Goal: Contribute content

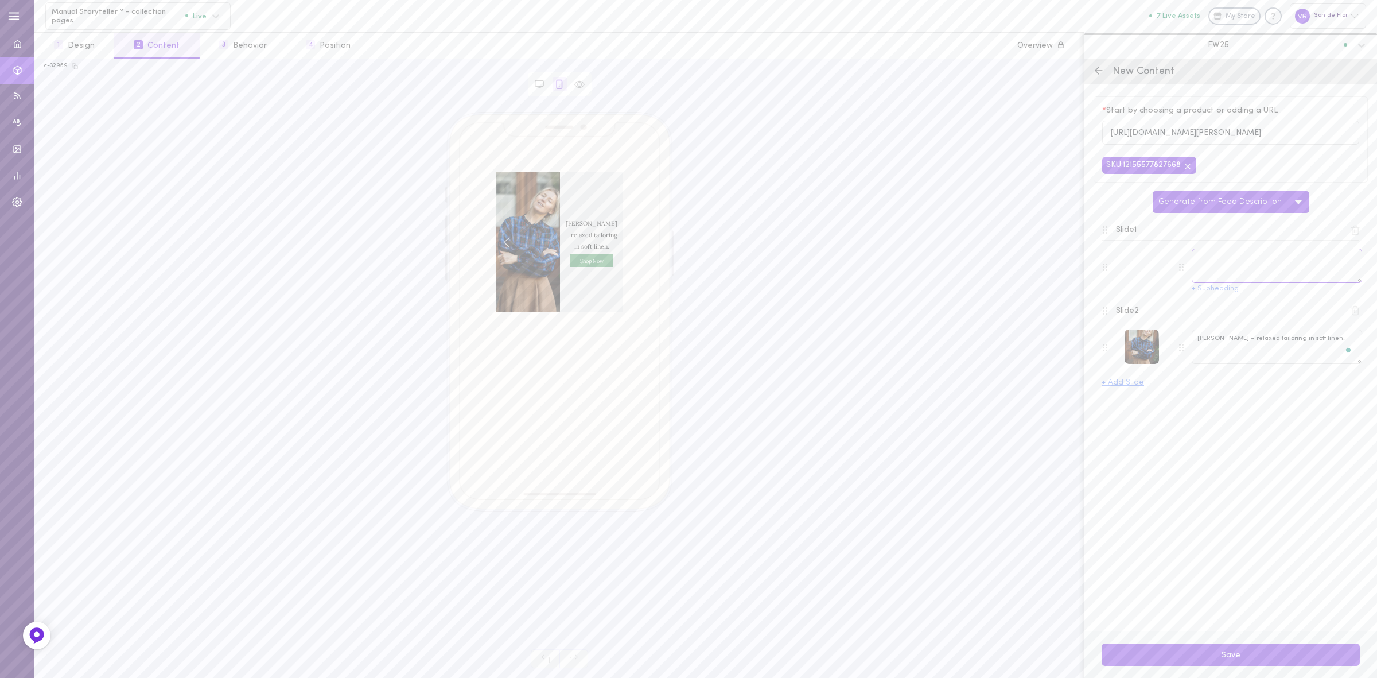
click at [1249, 254] on textarea at bounding box center [1277, 265] width 170 height 34
paste textarea "Linen elegance tied together with a bow."
type textarea "Linen elegance tied together with a bow."
click at [1241, 649] on button "Save" at bounding box center [1231, 654] width 258 height 22
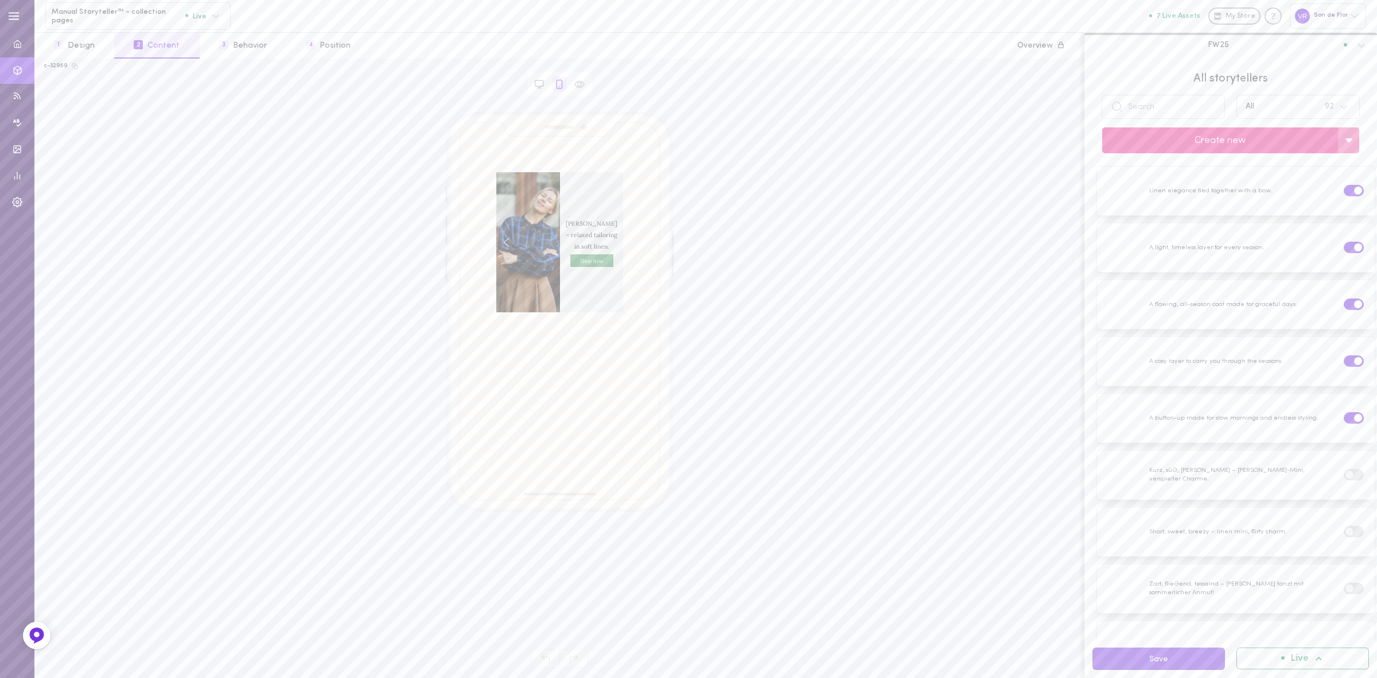
click at [1218, 136] on button "Create new" at bounding box center [1220, 140] width 236 height 26
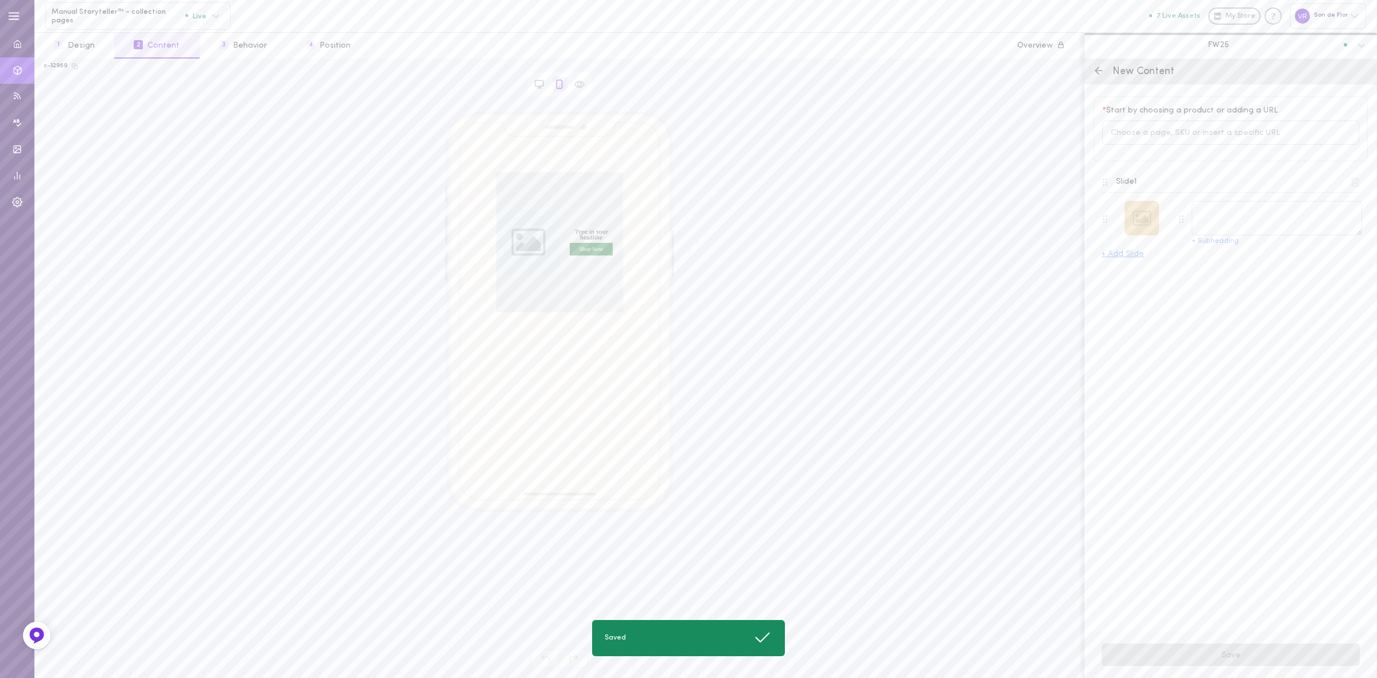
click at [1137, 207] on div at bounding box center [1142, 218] width 34 height 34
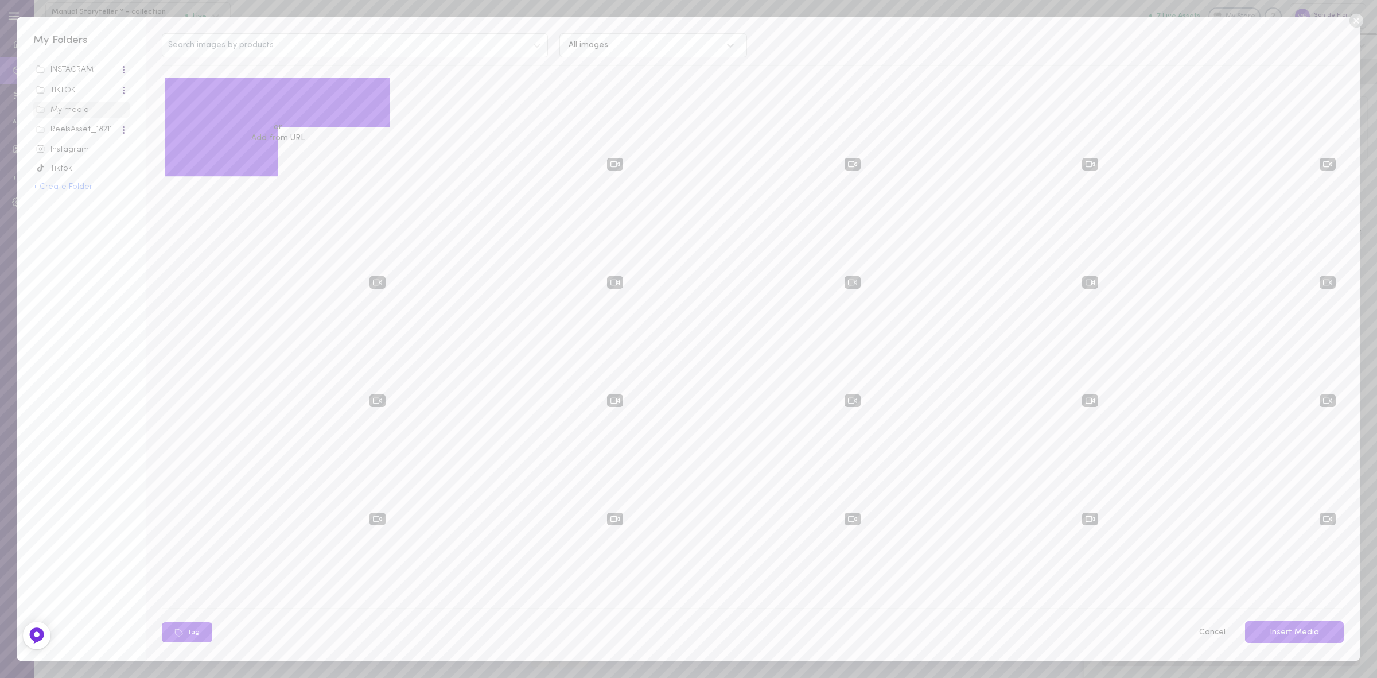
click at [1357, 18] on icon at bounding box center [1356, 21] width 14 height 14
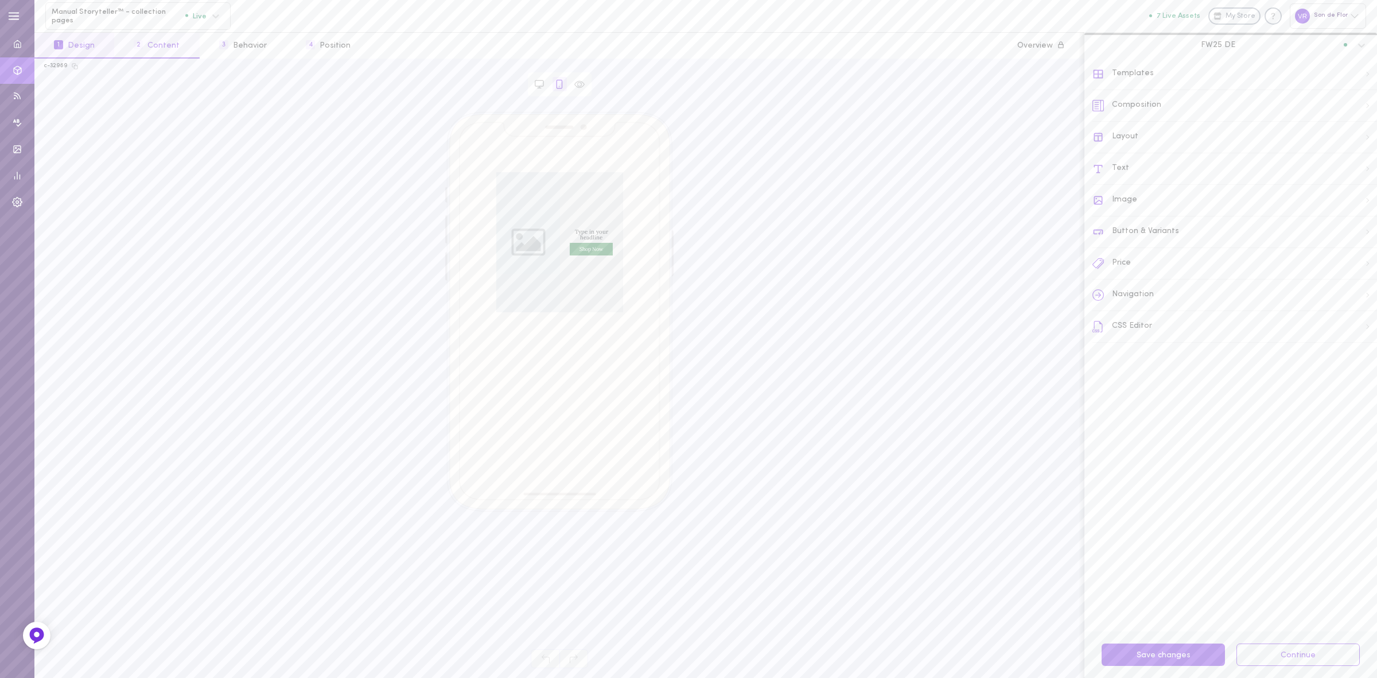
click at [146, 50] on button "2 Content" at bounding box center [156, 46] width 85 height 26
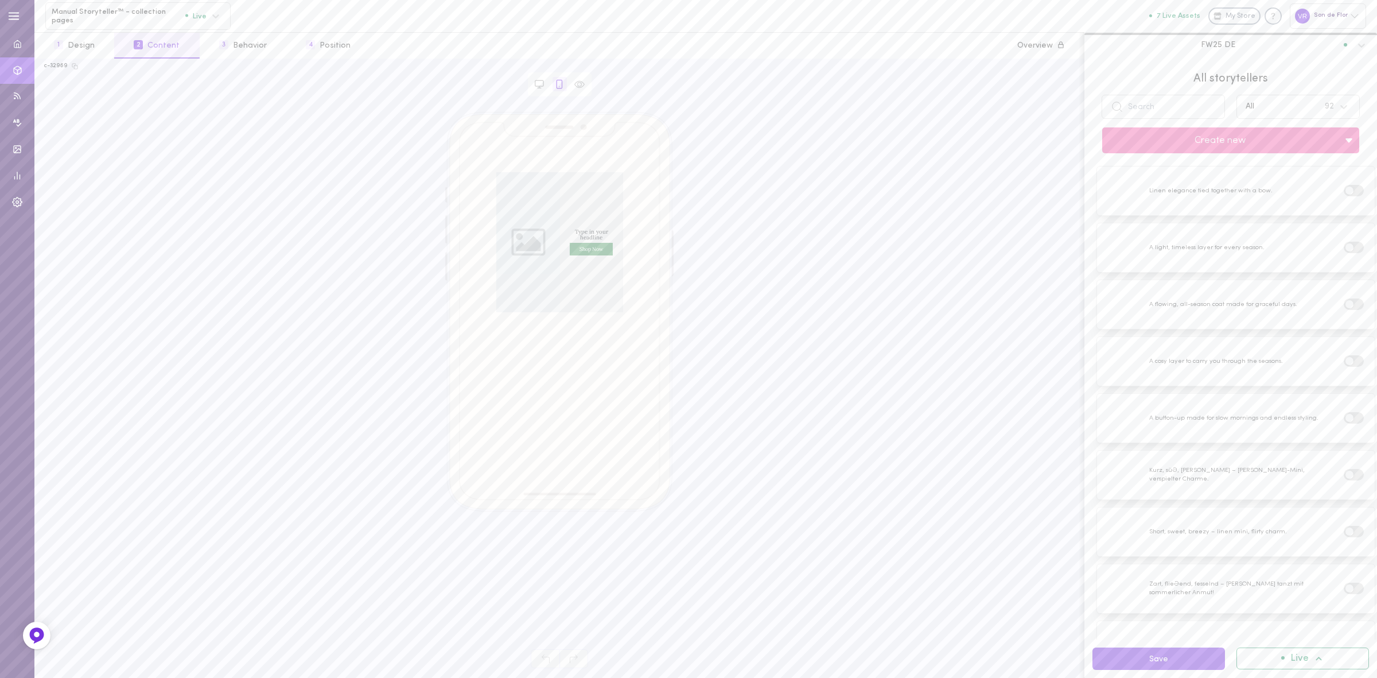
click at [1241, 43] on div "FW25 DE" at bounding box center [1223, 45] width 260 height 10
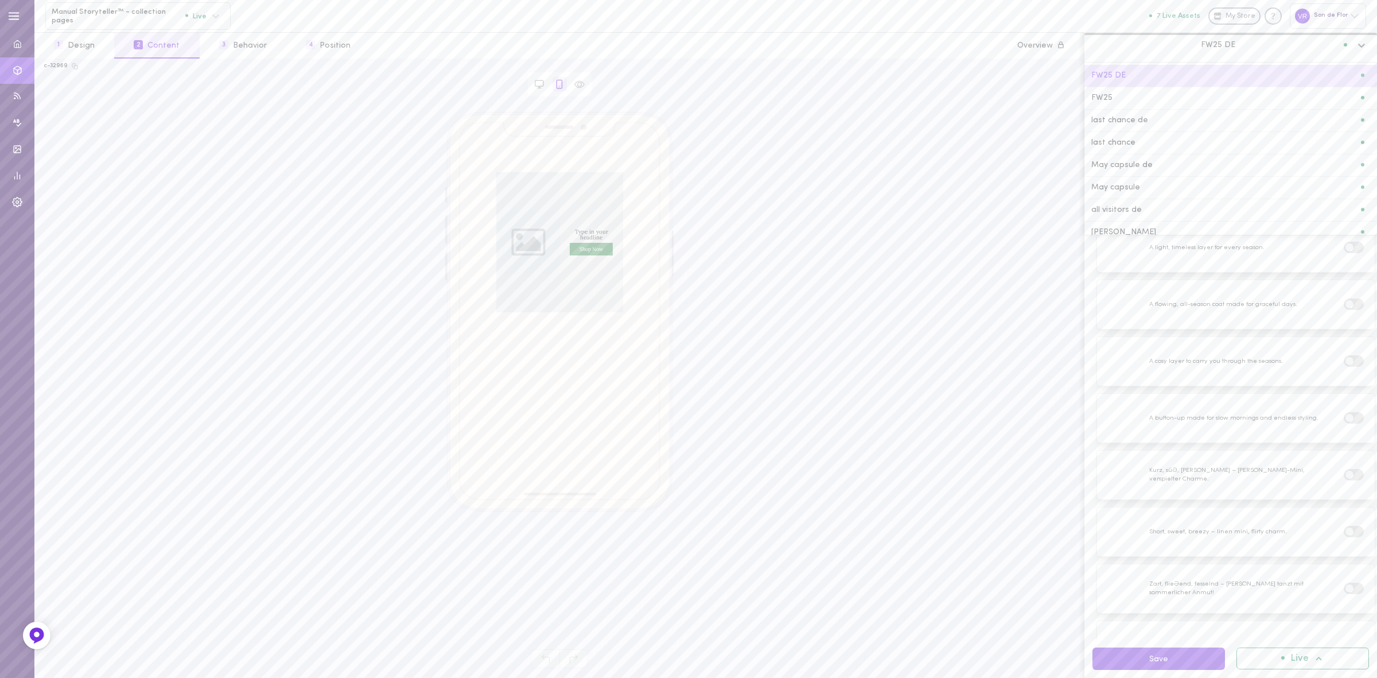
click at [1145, 101] on div "FW25" at bounding box center [1230, 98] width 279 height 8
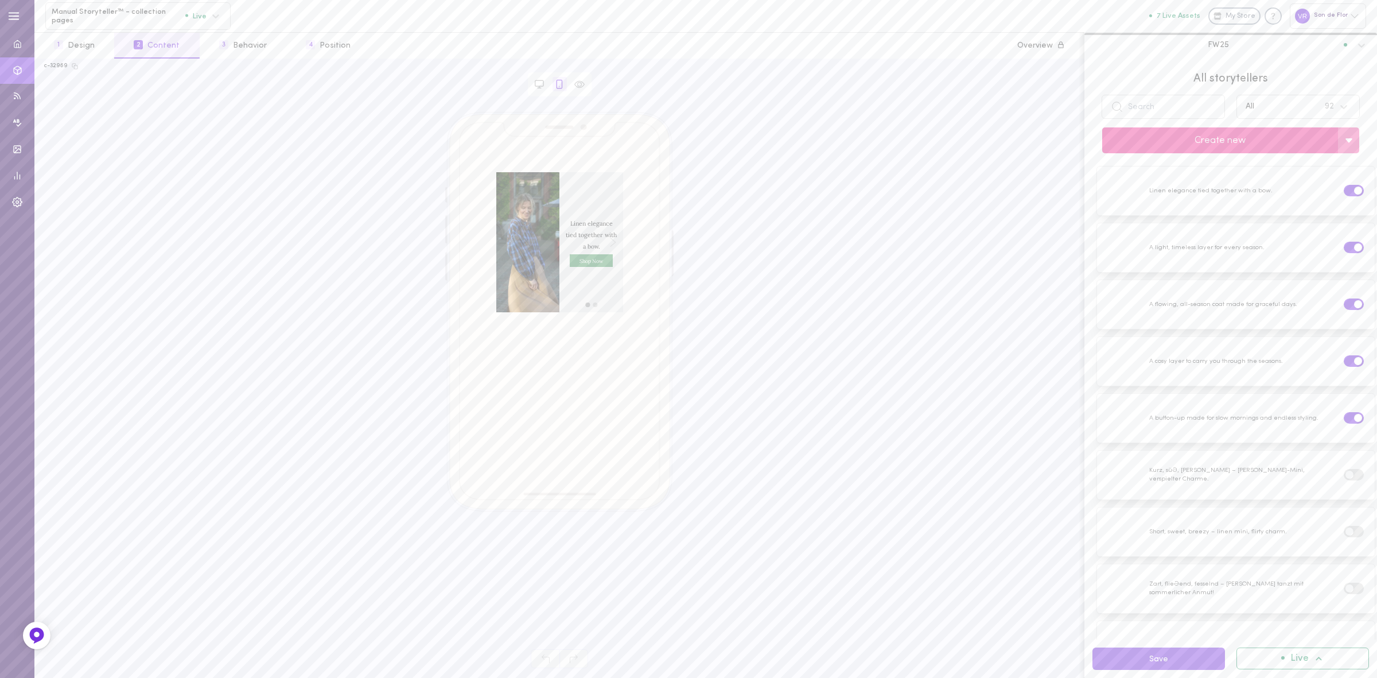
click at [1191, 144] on button "Create new" at bounding box center [1220, 140] width 236 height 26
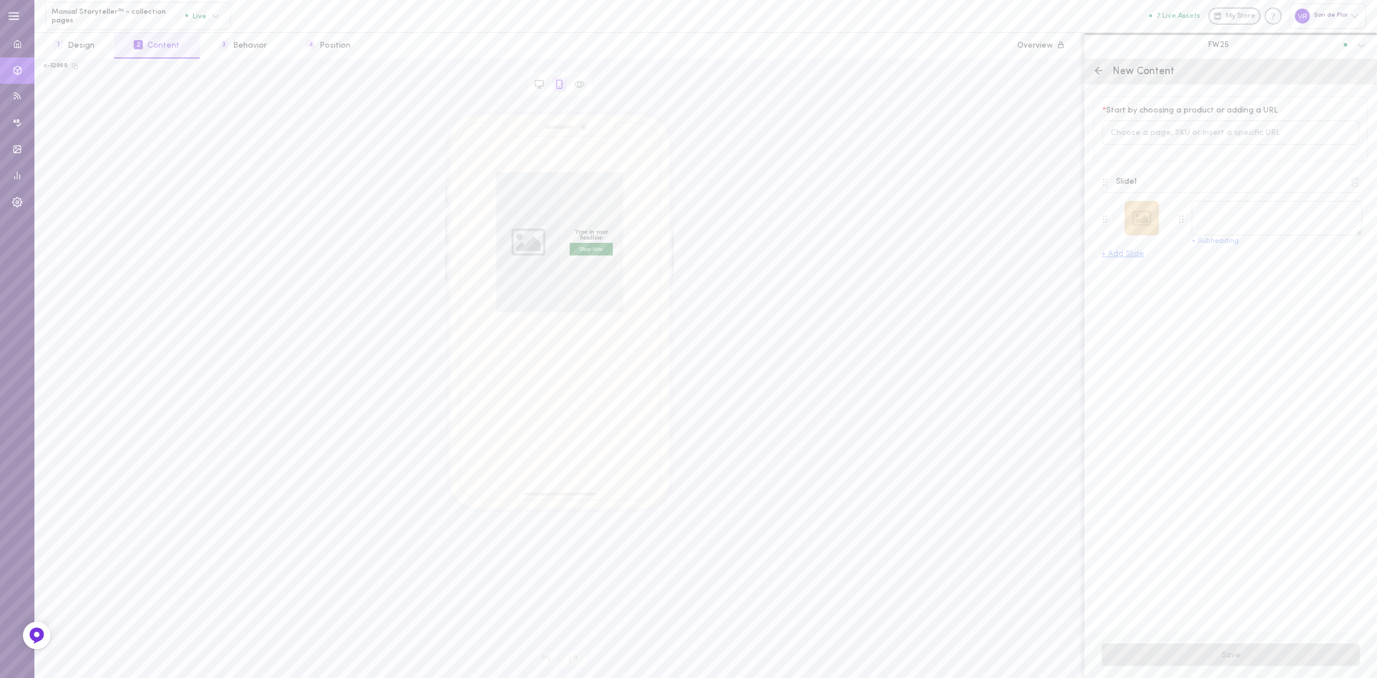
click at [1148, 216] on div at bounding box center [1142, 218] width 34 height 34
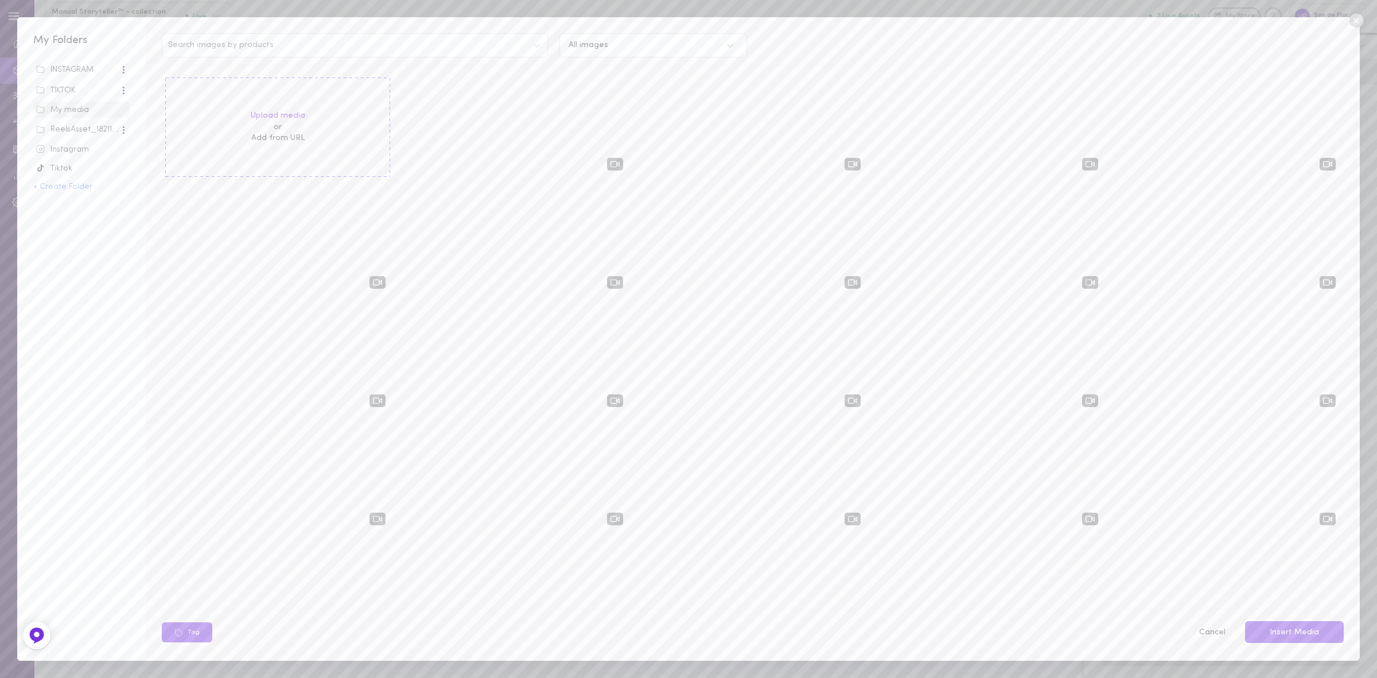
click at [1354, 21] on icon at bounding box center [1356, 21] width 14 height 14
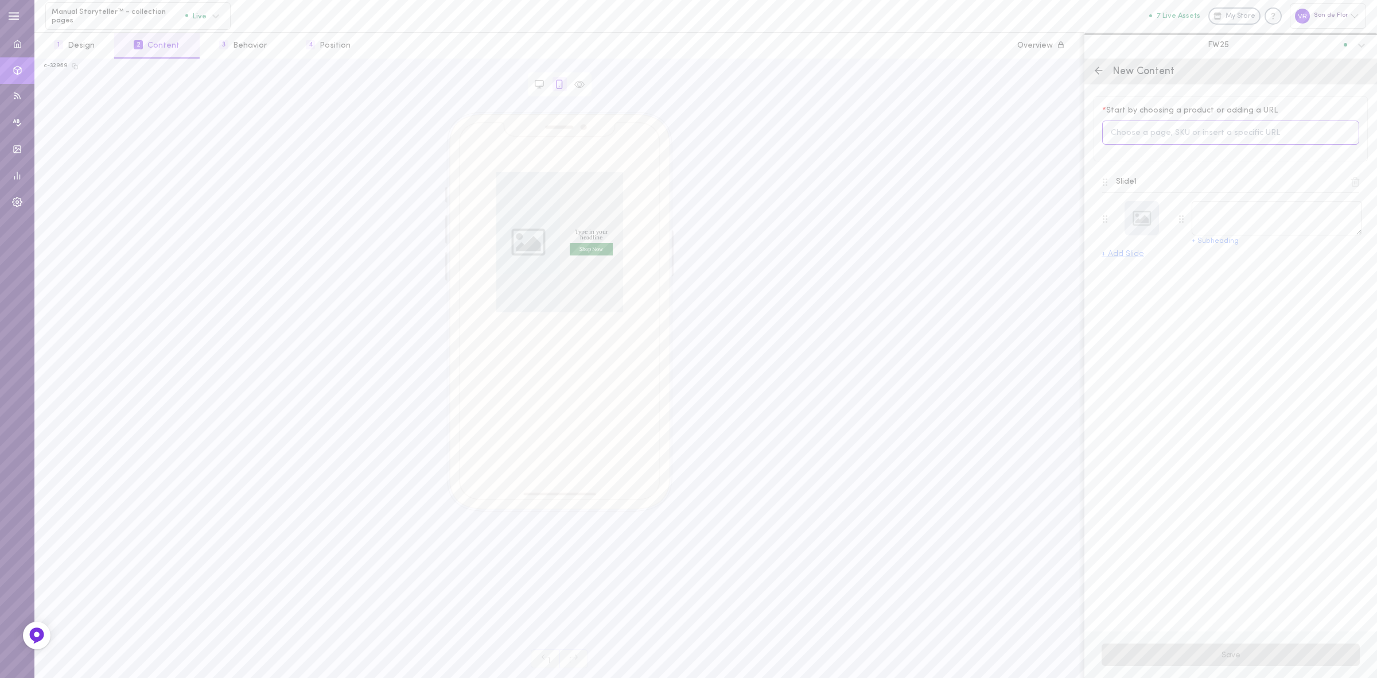
click at [1160, 139] on input at bounding box center [1230, 132] width 257 height 25
type input "[PERSON_NAME]"
click at [1169, 184] on span "[PERSON_NAME] – Midi Linen Dress with Double-Button Front" at bounding box center [1246, 180] width 216 height 25
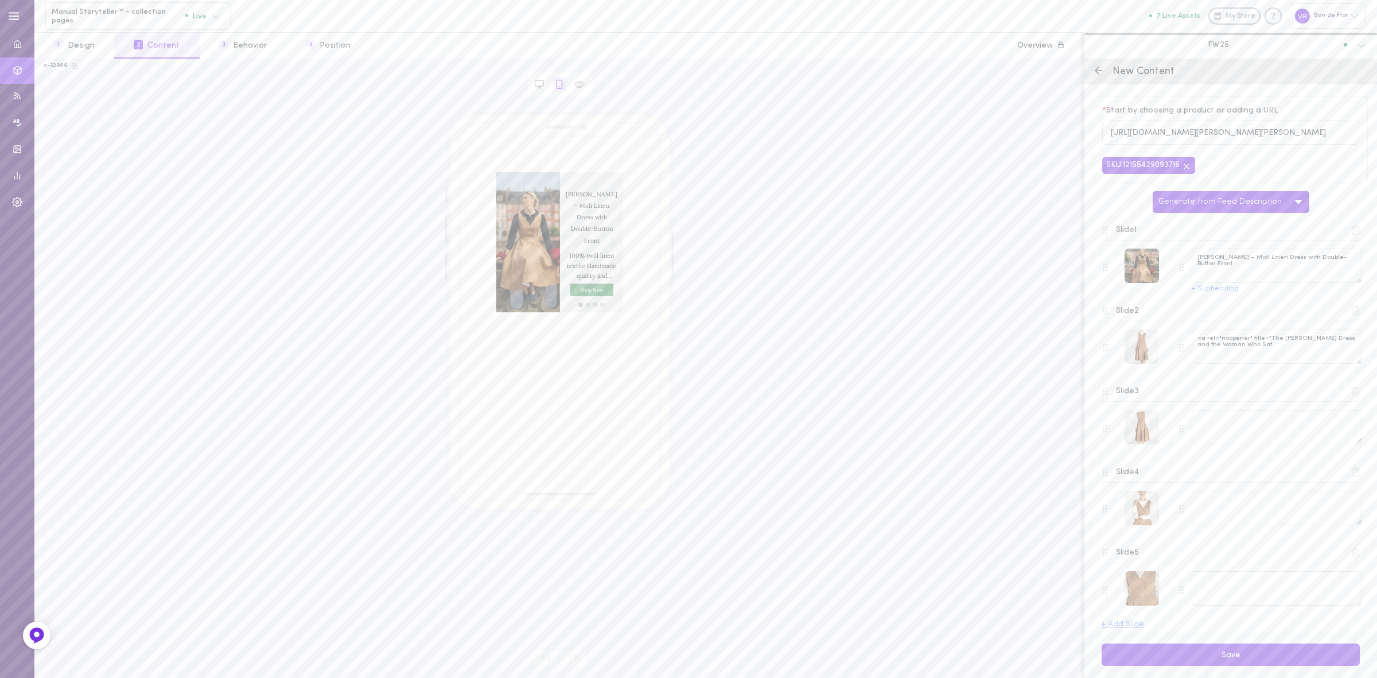
click at [1356, 232] on line at bounding box center [1356, 231] width 0 height 3
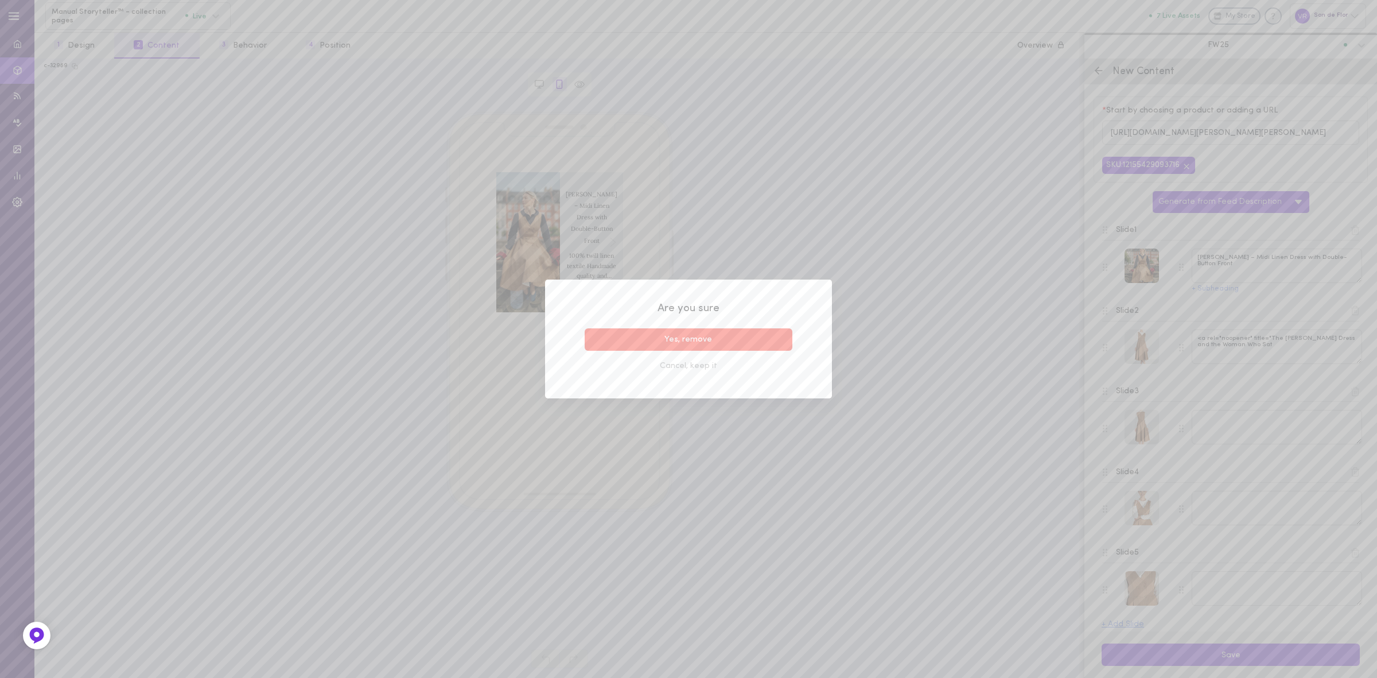
click at [737, 343] on button "Yes, remove" at bounding box center [689, 339] width 208 height 22
type textarea "<a rel="noopener" title="The [PERSON_NAME] Dress and the Woman Who Sat"
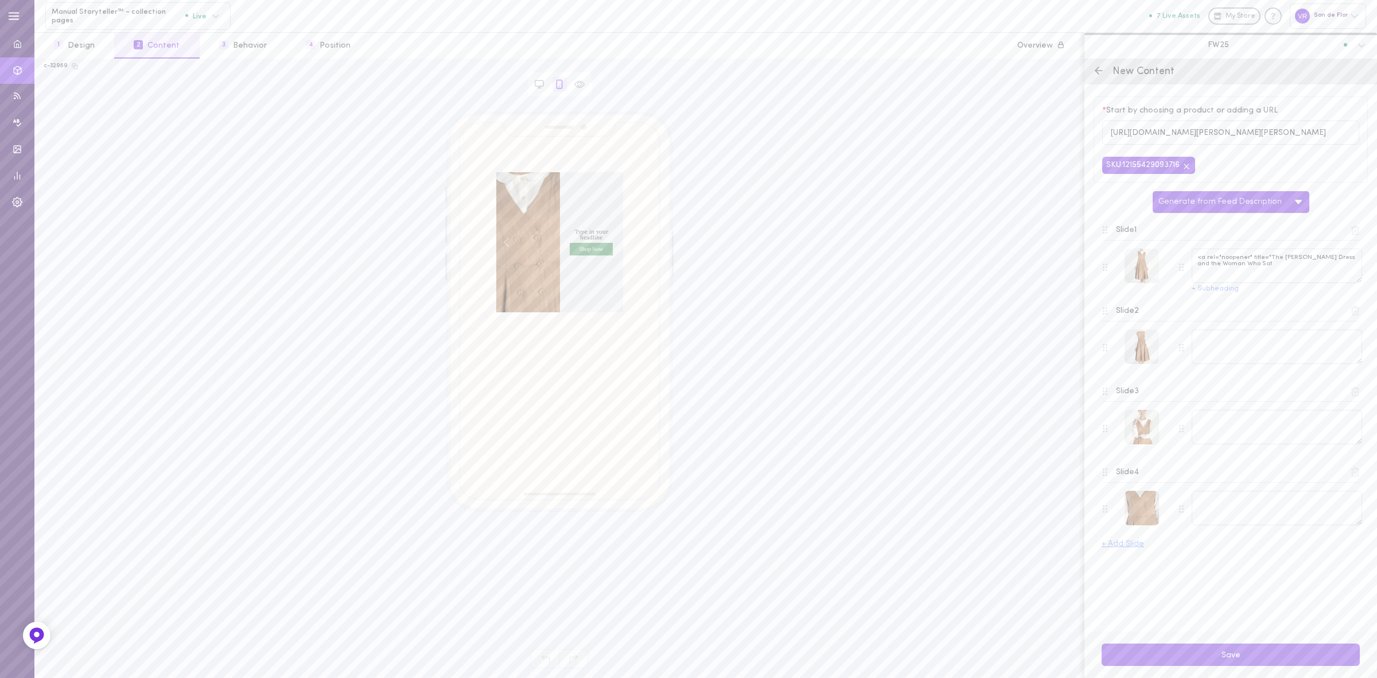
click at [1350, 231] on icon at bounding box center [1355, 230] width 10 height 10
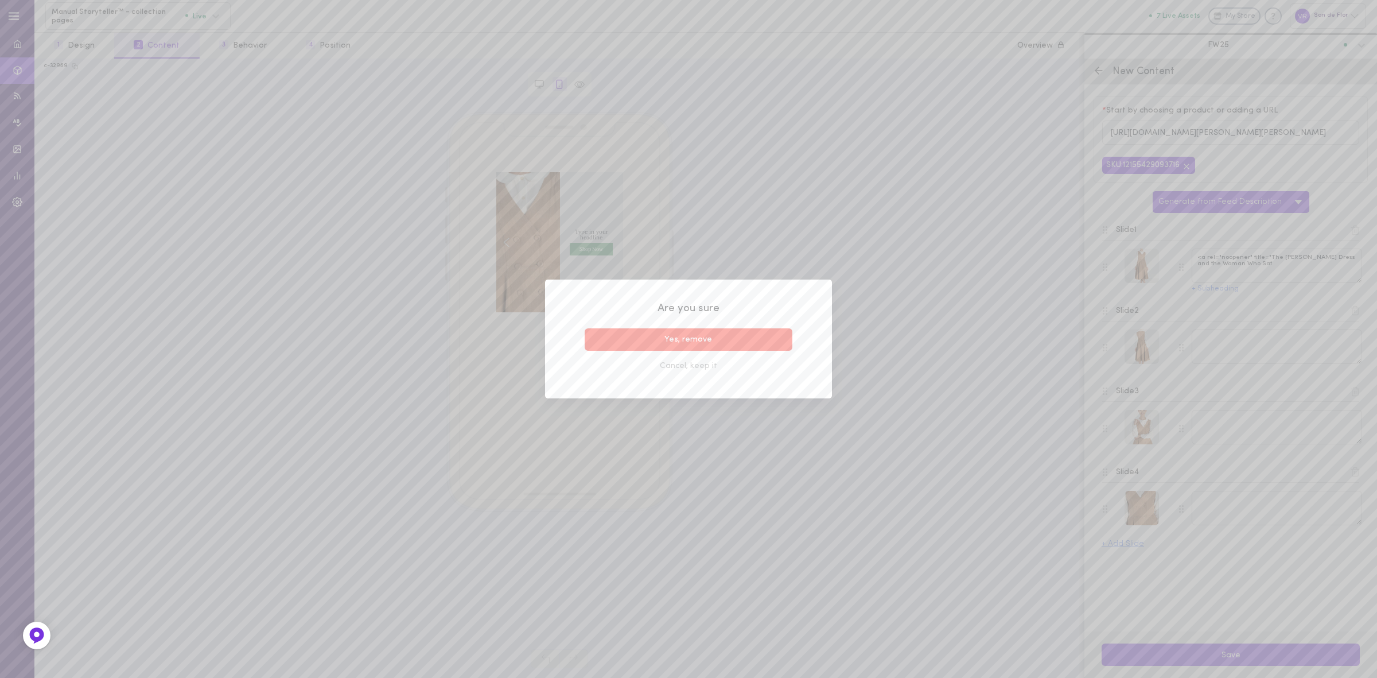
click at [758, 336] on button "Yes, remove" at bounding box center [689, 339] width 208 height 22
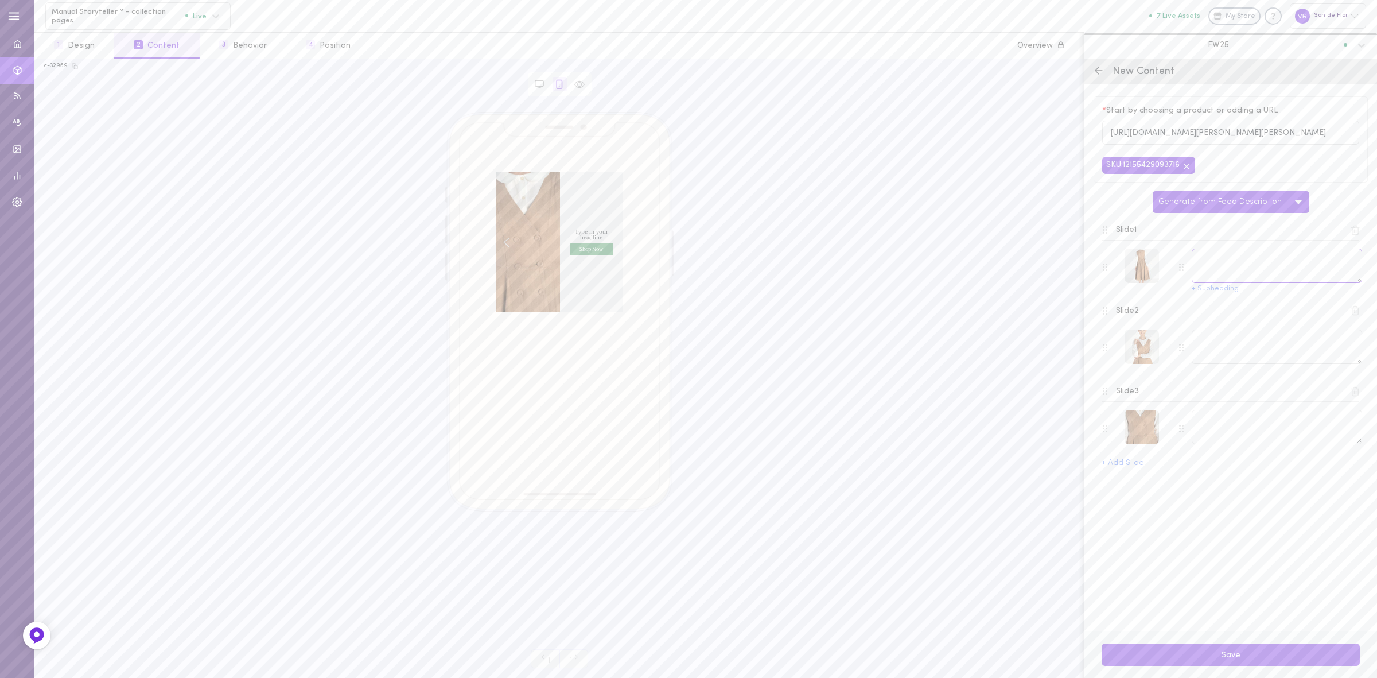
click at [1292, 265] on textarea at bounding box center [1277, 265] width 170 height 34
click at [1140, 269] on div at bounding box center [1142, 265] width 34 height 34
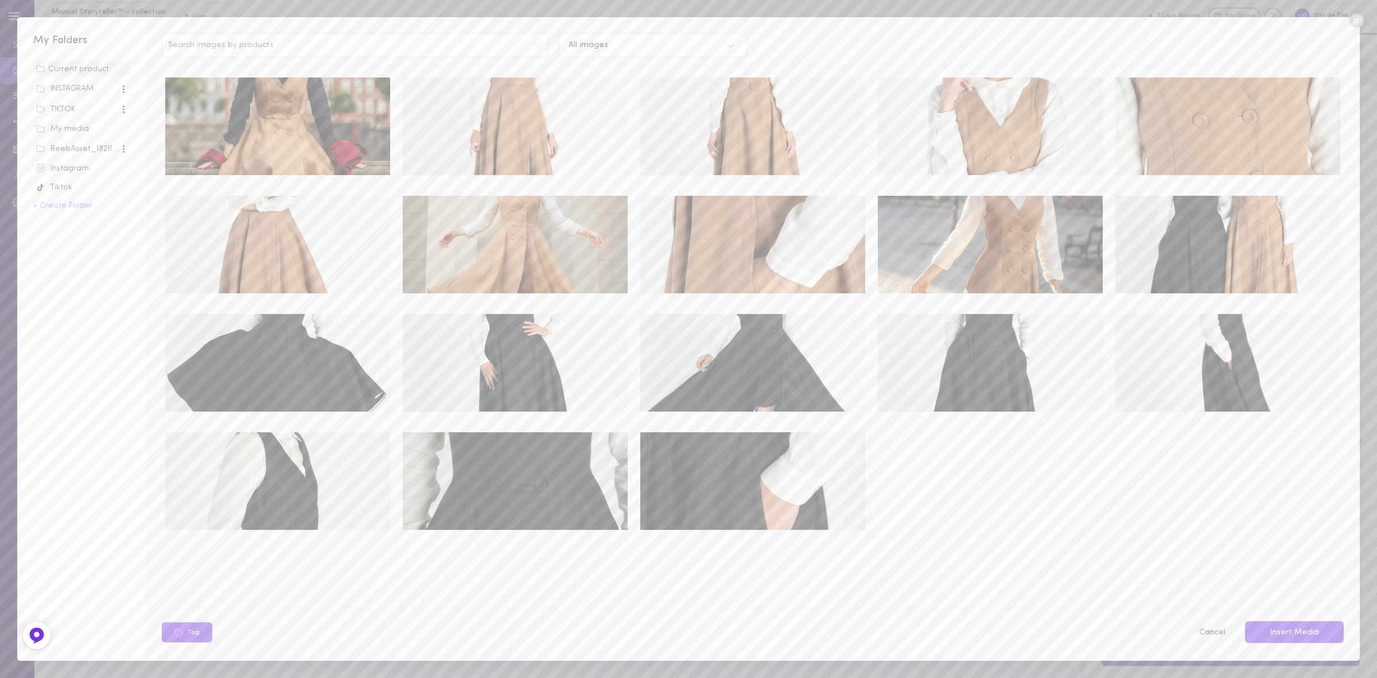
click at [251, 91] on img at bounding box center [277, 126] width 225 height 98
click at [75, 130] on div "My media" at bounding box center [81, 128] width 91 height 11
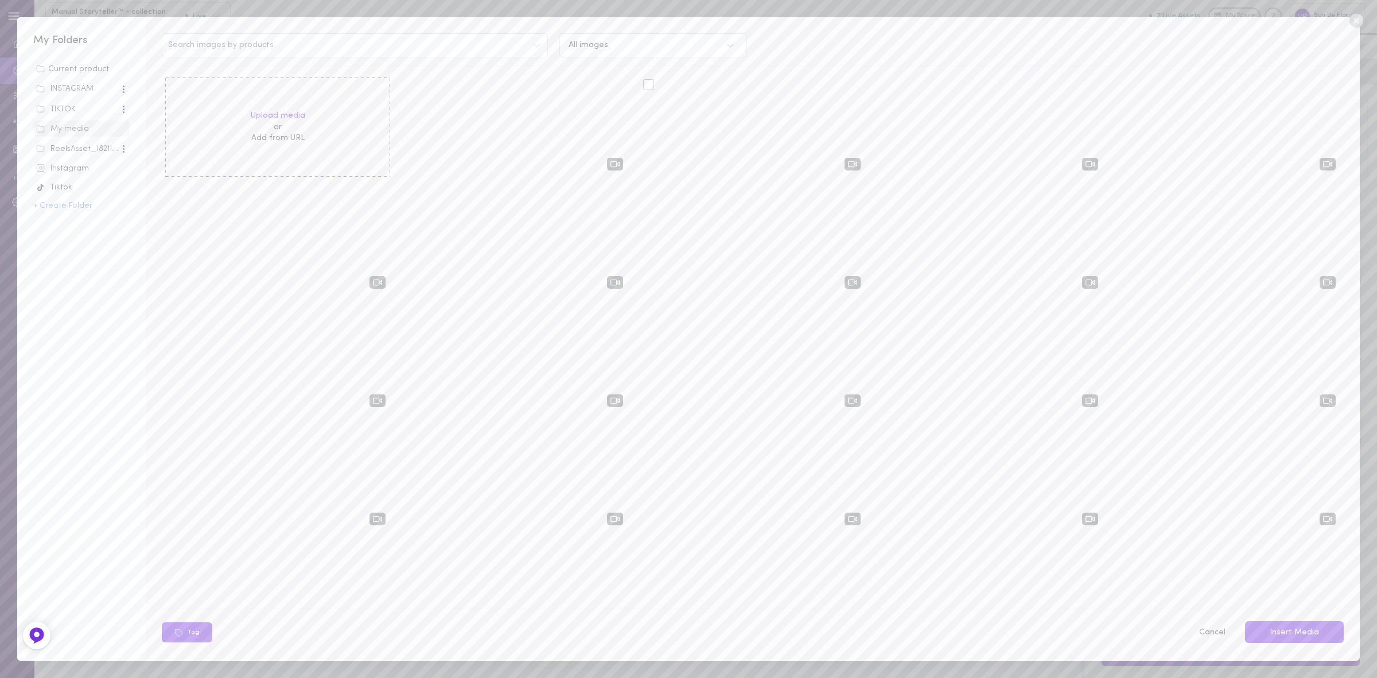
click at [640, 110] on div at bounding box center [752, 126] width 225 height 98
click at [643, 84] on div at bounding box center [648, 84] width 11 height 11
click at [0, 0] on input "checkbox" at bounding box center [0, 0] width 0 height 0
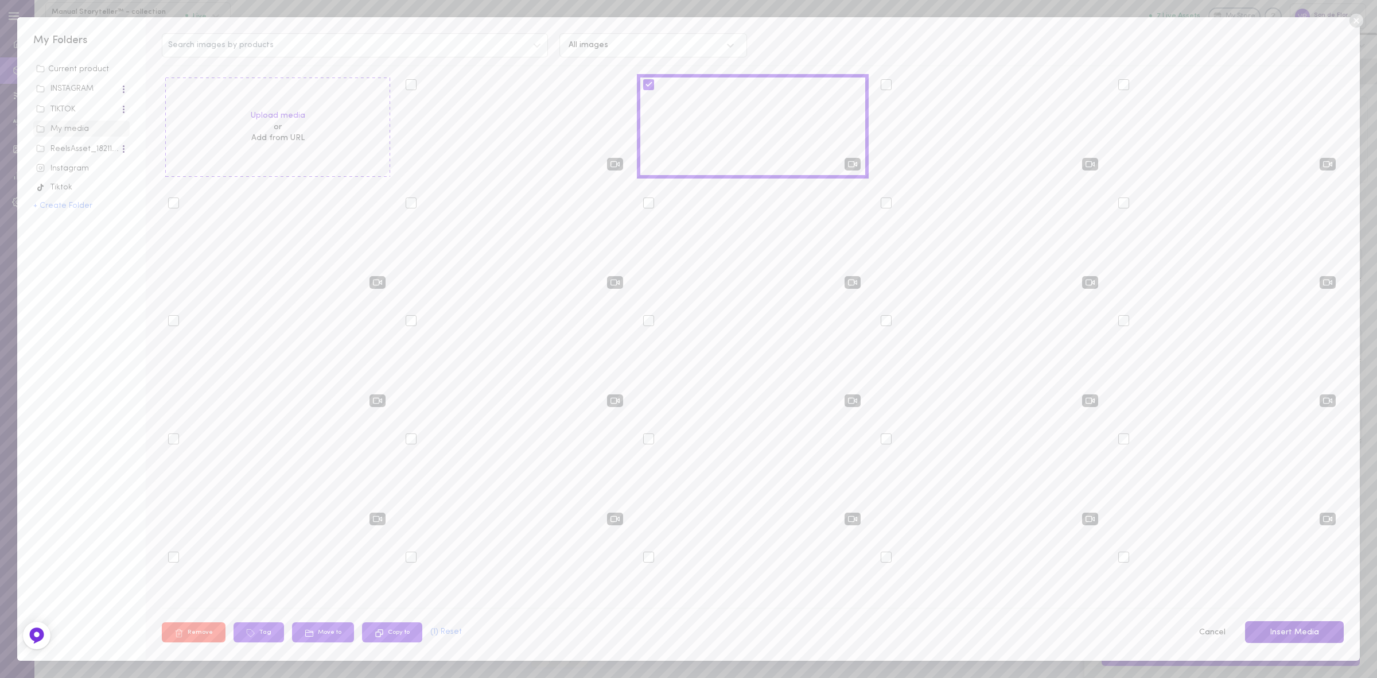
drag, startPoint x: 1301, startPoint y: 632, endPoint x: 1284, endPoint y: 631, distance: 16.6
click at [1301, 631] on button "Insert Media" at bounding box center [1294, 632] width 99 height 22
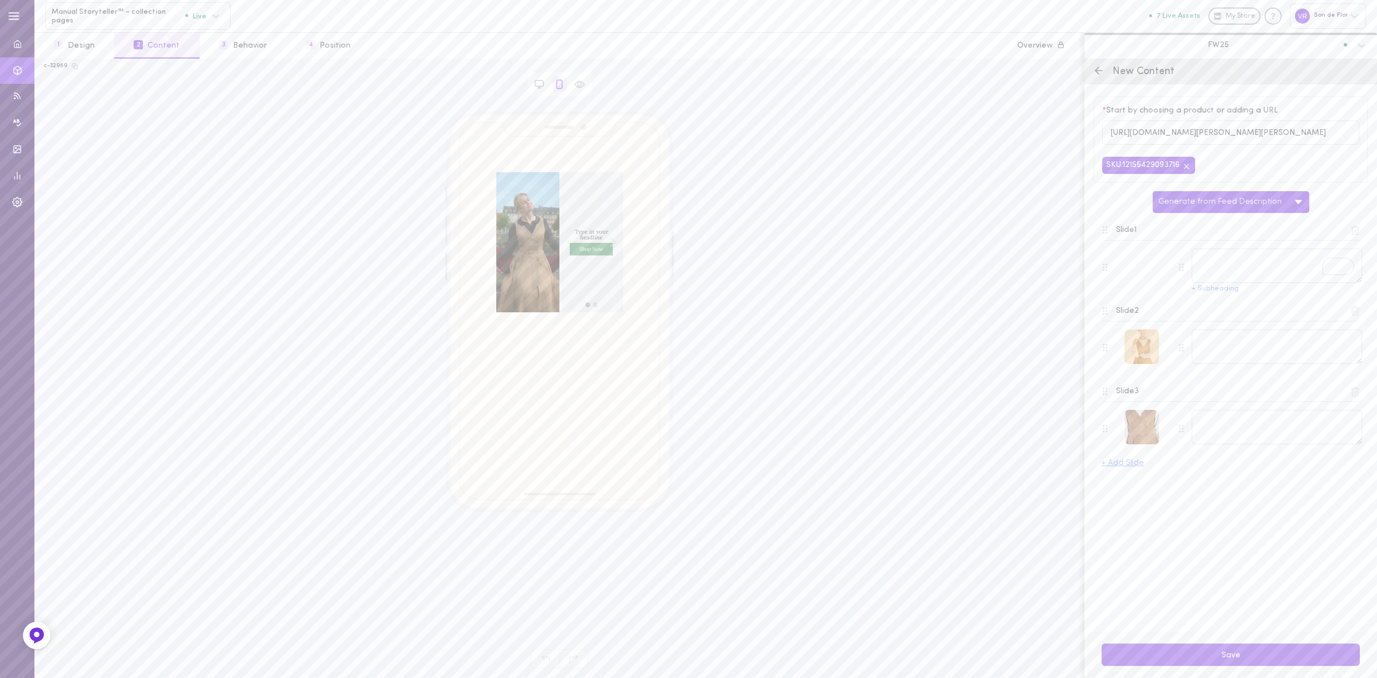
click at [1146, 345] on div at bounding box center [1142, 346] width 34 height 34
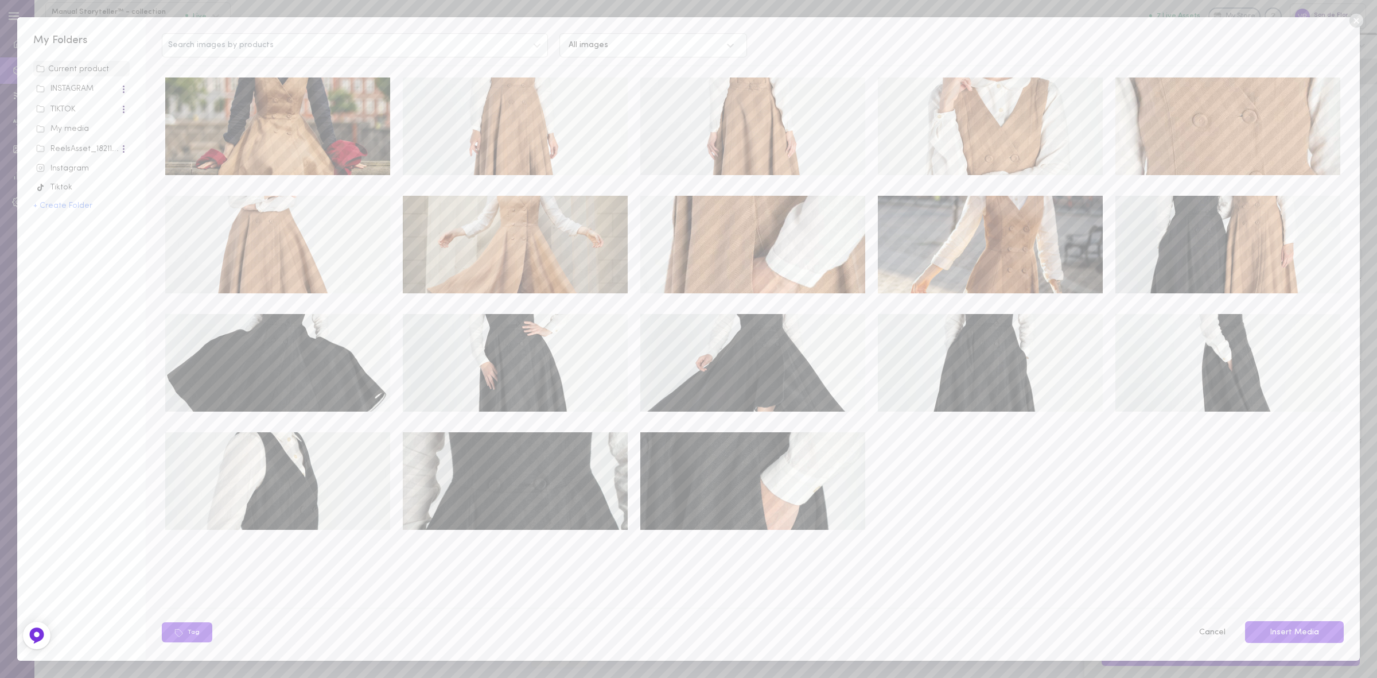
click at [399, 121] on div at bounding box center [515, 126] width 232 height 104
click at [348, 125] on img at bounding box center [277, 126] width 225 height 98
click at [1301, 625] on button "Insert Media" at bounding box center [1294, 632] width 99 height 22
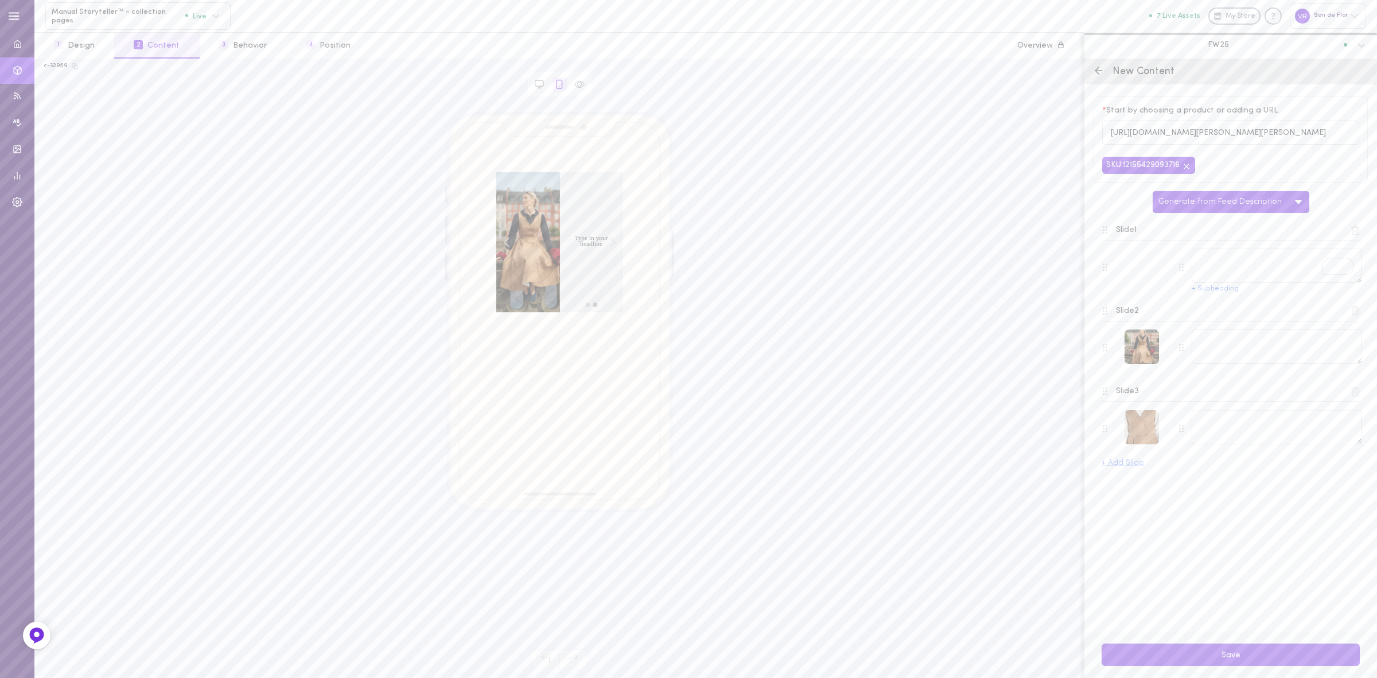
click at [1352, 396] on icon at bounding box center [1355, 391] width 10 height 10
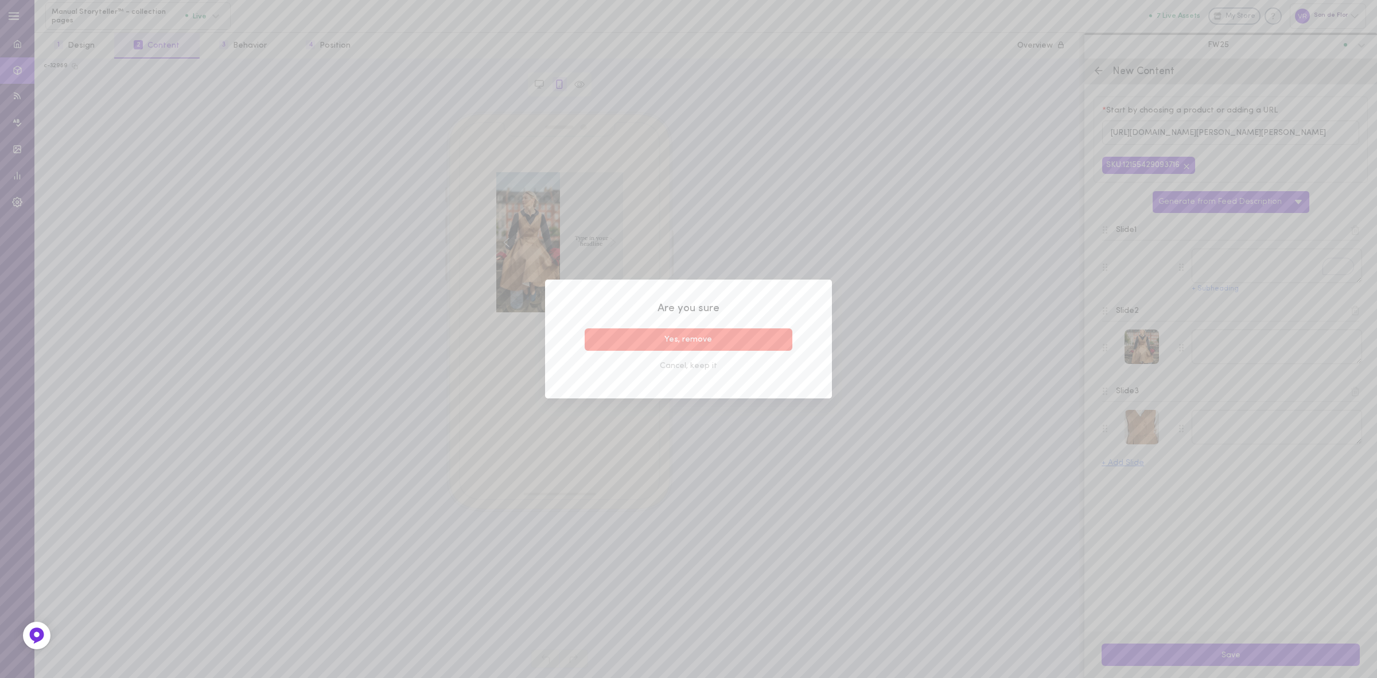
click at [779, 343] on button "Yes, remove" at bounding box center [689, 339] width 208 height 22
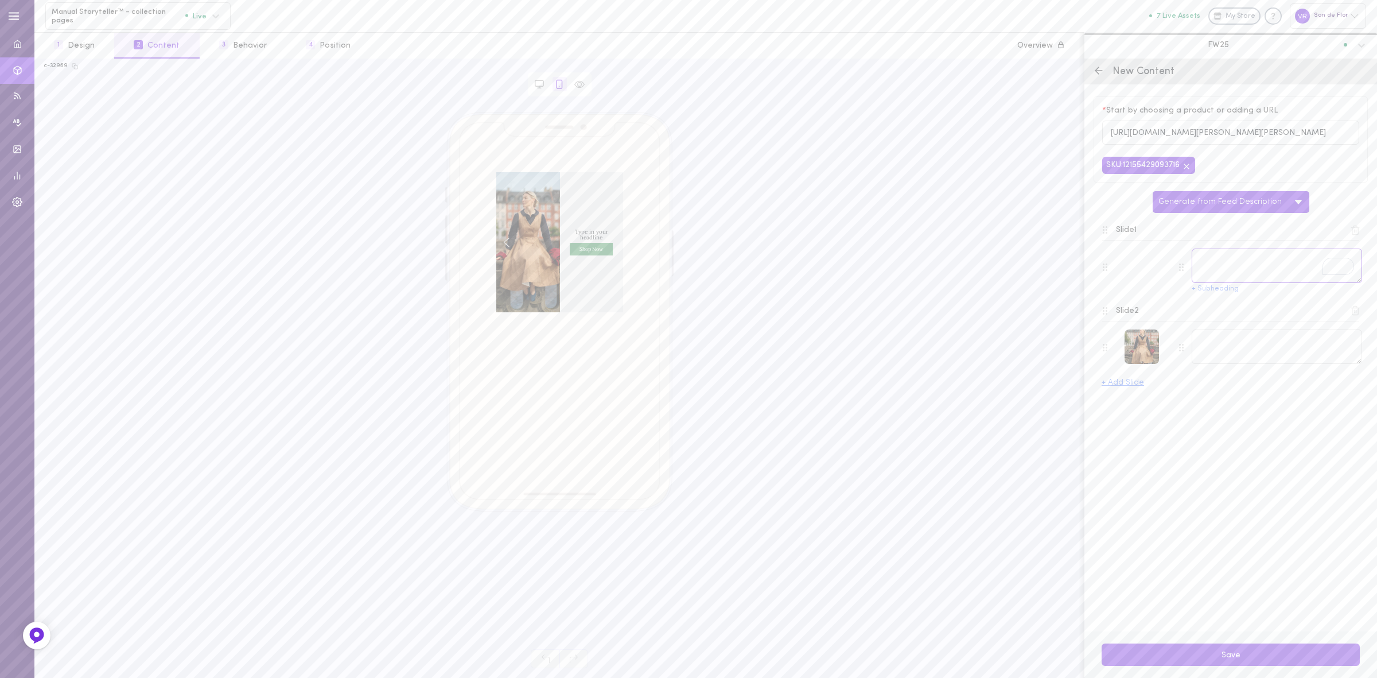
click at [1241, 270] on textarea "To enrich screen reader interactions, please activate Accessibility in Grammarl…" at bounding box center [1277, 265] width 170 height 34
